Goal: Task Accomplishment & Management: Manage account settings

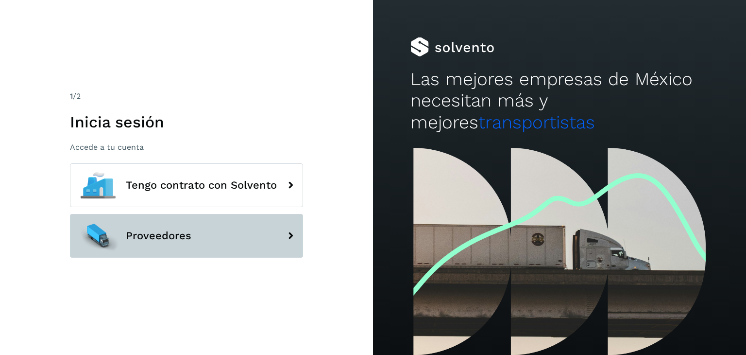
click at [187, 239] on span "Proveedores" at bounding box center [159, 236] width 66 height 12
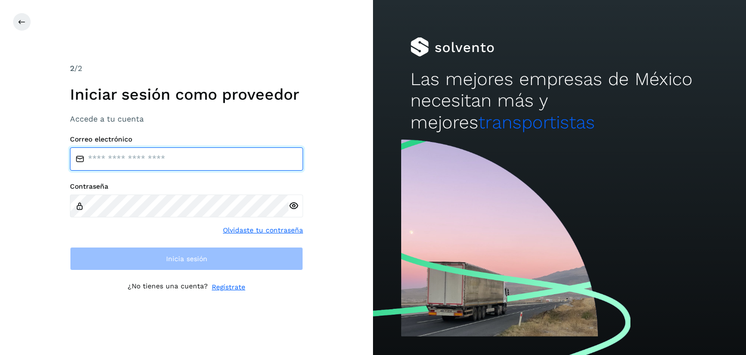
click at [135, 160] on input "email" at bounding box center [186, 158] width 233 height 23
type input "**********"
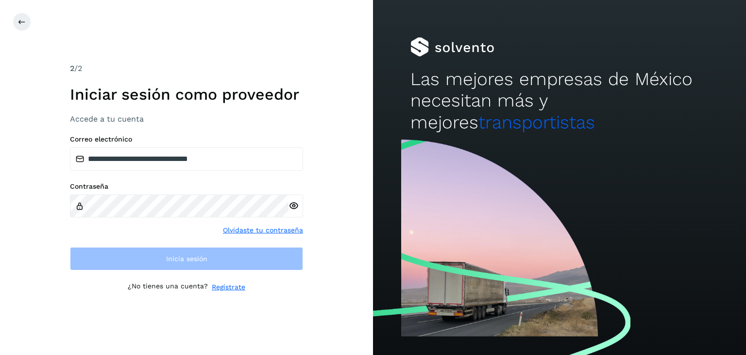
click at [295, 203] on icon at bounding box center [294, 206] width 10 height 10
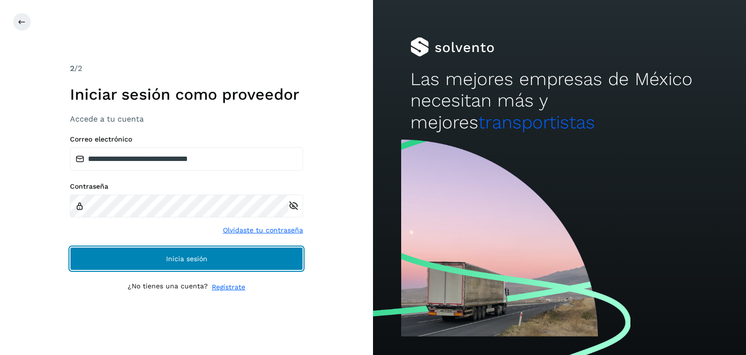
click at [132, 264] on button "Inicia sesión" at bounding box center [186, 258] width 233 height 23
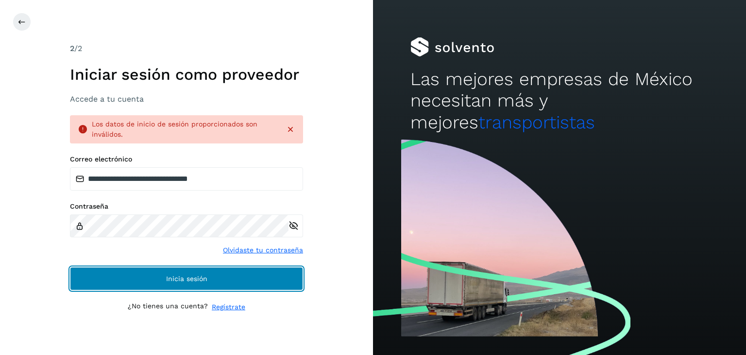
click at [149, 275] on button "Inicia sesión" at bounding box center [186, 278] width 233 height 23
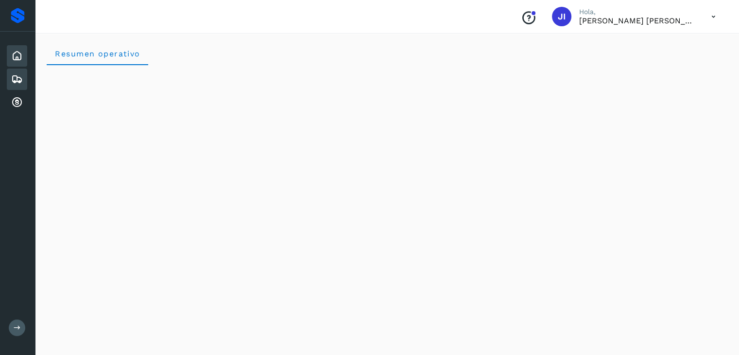
click at [17, 77] on icon at bounding box center [17, 79] width 12 height 12
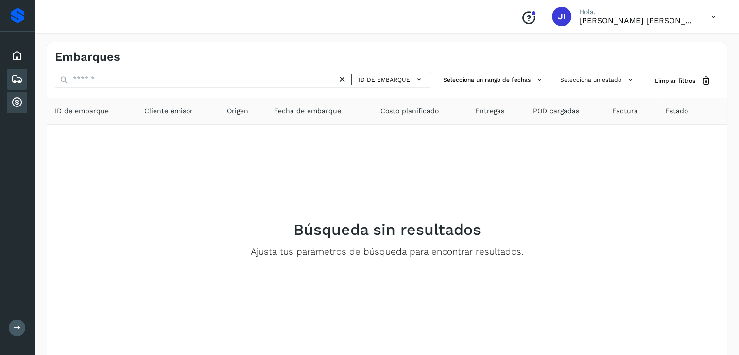
click at [18, 105] on icon at bounding box center [17, 103] width 12 height 12
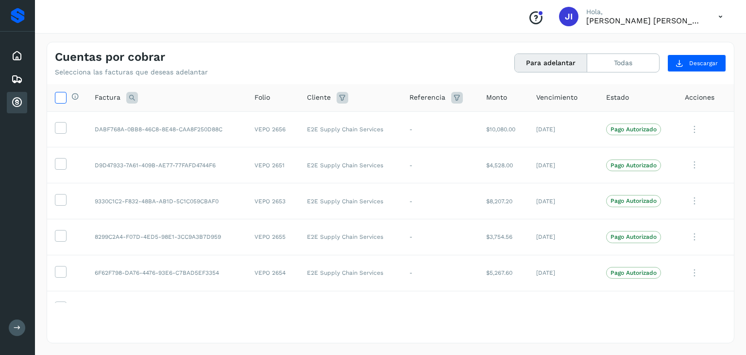
click at [58, 100] on icon at bounding box center [60, 97] width 10 height 10
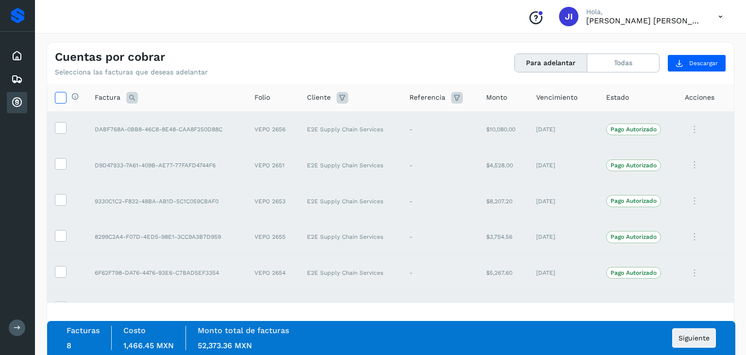
click at [58, 102] on icon at bounding box center [60, 97] width 10 height 10
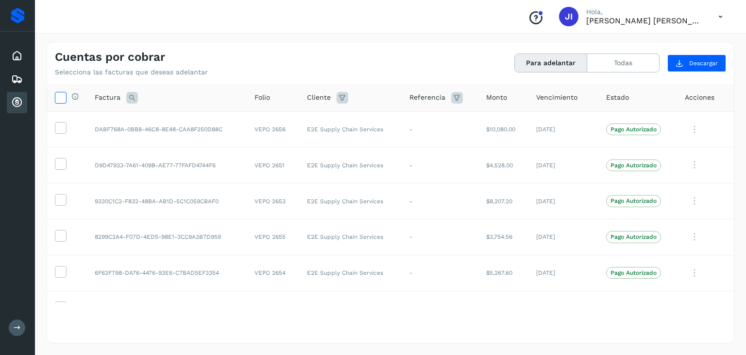
click at [62, 101] on icon at bounding box center [60, 97] width 10 height 10
